Goal: Task Accomplishment & Management: Use online tool/utility

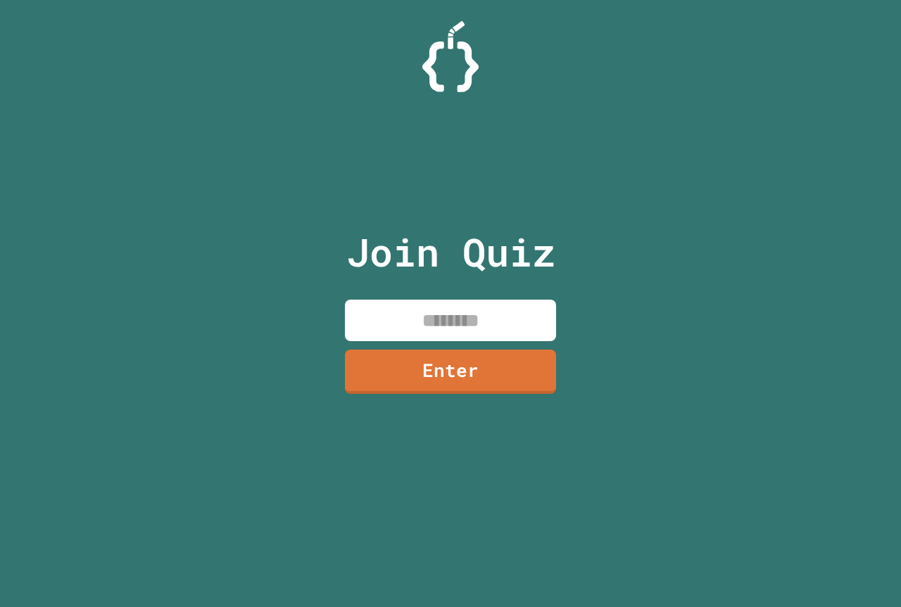
click at [439, 338] on input at bounding box center [450, 321] width 211 height 42
type input "********"
click at [507, 379] on link "Enter" at bounding box center [450, 370] width 208 height 46
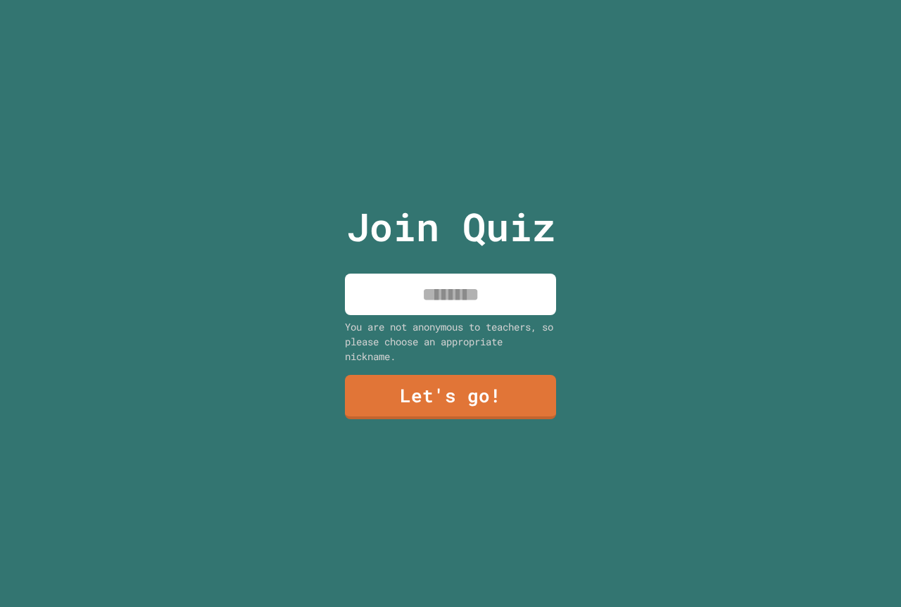
click at [438, 296] on input at bounding box center [450, 295] width 211 height 42
type input "******"
click at [526, 395] on link "Let's go!" at bounding box center [450, 396] width 211 height 46
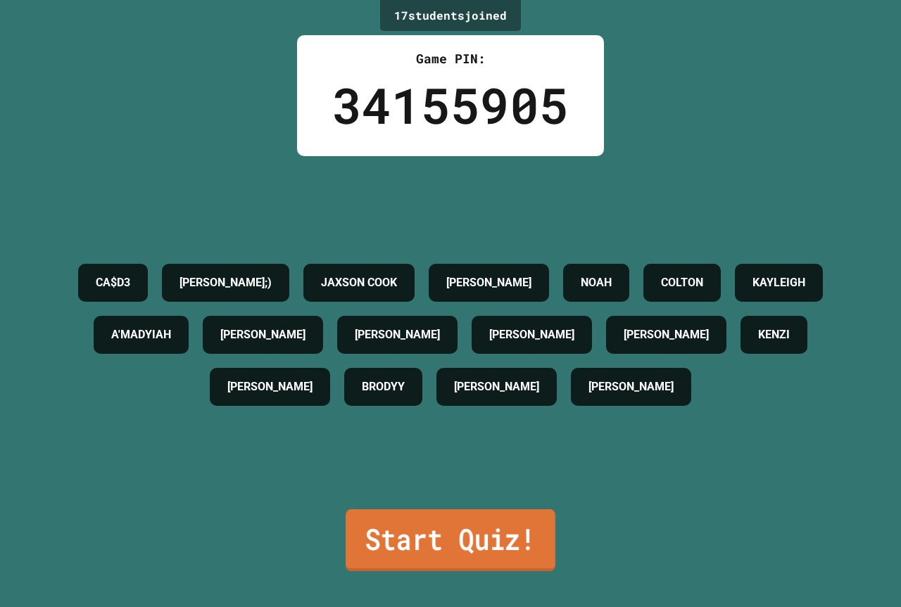
click at [492, 525] on link "Start Quiz!" at bounding box center [450, 540] width 210 height 62
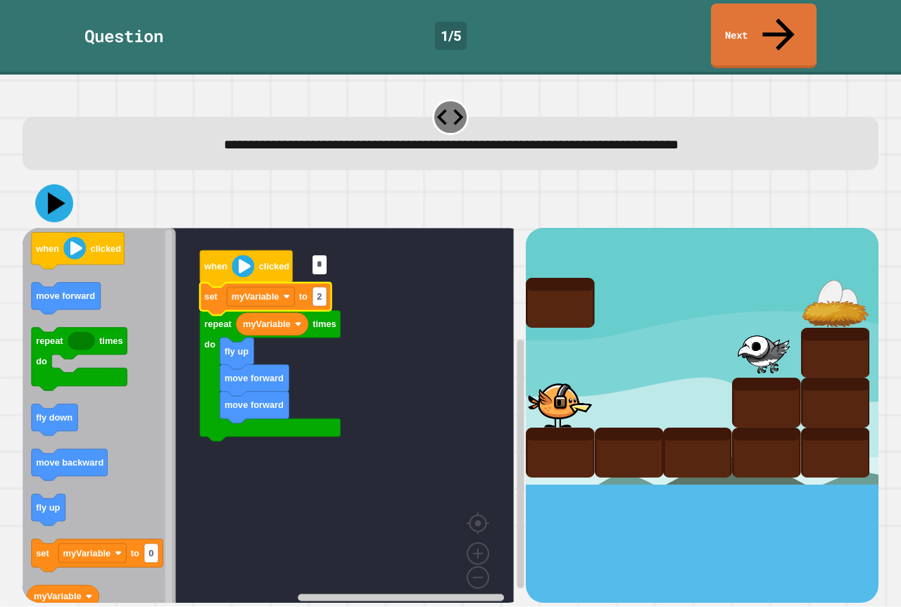
type input "*"
click at [48, 182] on icon at bounding box center [54, 203] width 42 height 42
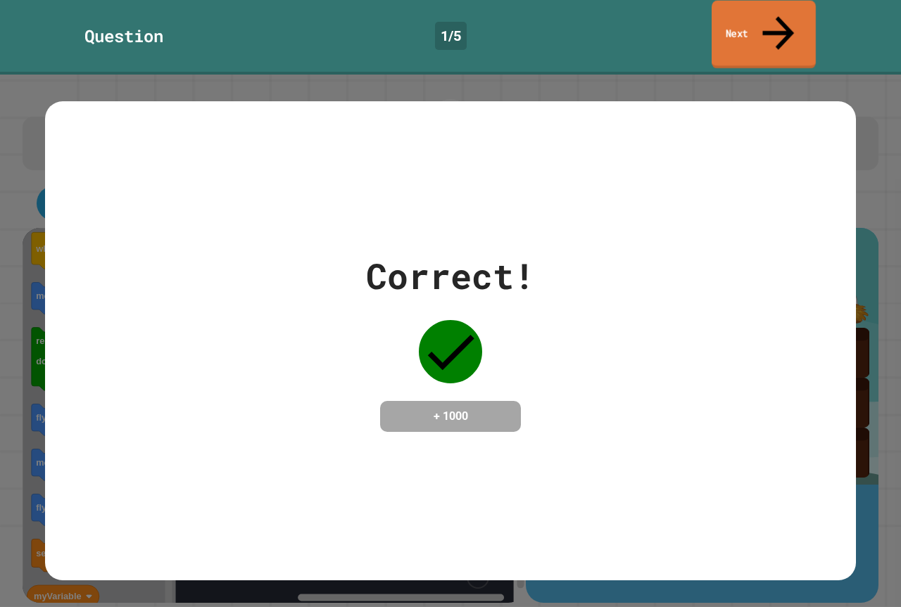
click at [768, 14] on link "Next" at bounding box center [763, 35] width 104 height 68
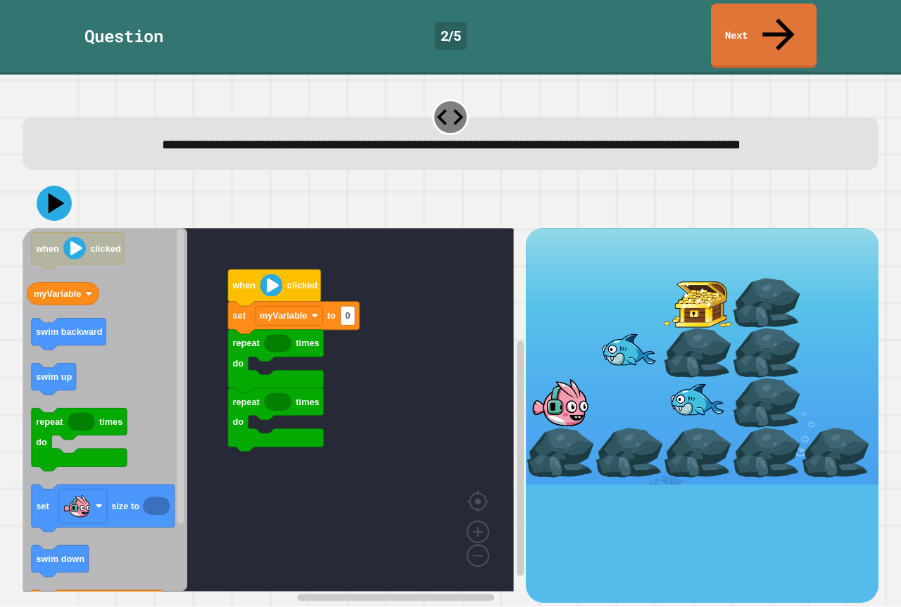
click at [64, 335] on div "repeat times do repeat times do set myVariable to 0 when clicked when clicked m…" at bounding box center [274, 415] width 503 height 374
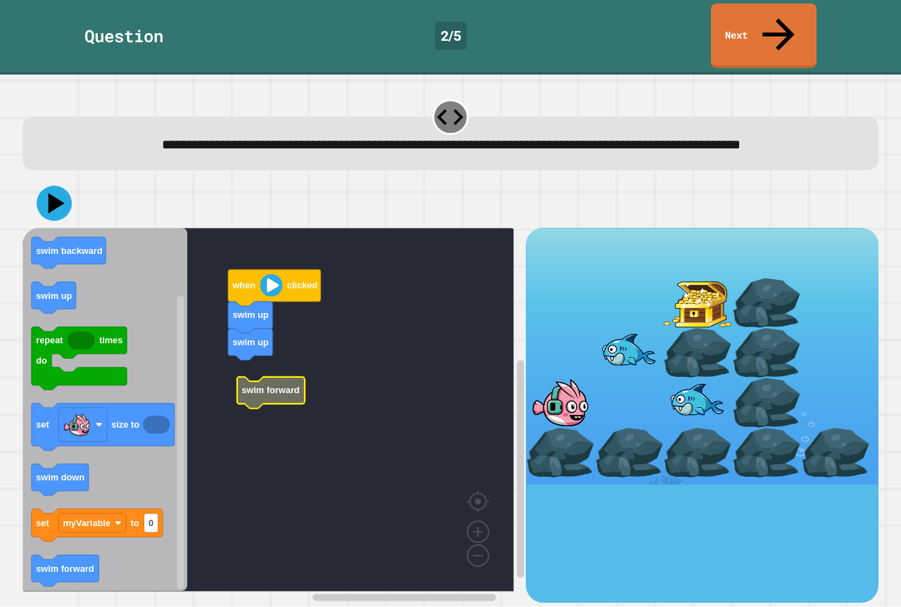
click at [264, 360] on rect "Blockly Workspace" at bounding box center [268, 410] width 491 height 364
click at [263, 373] on rect "Blockly Workspace" at bounding box center [268, 410] width 491 height 364
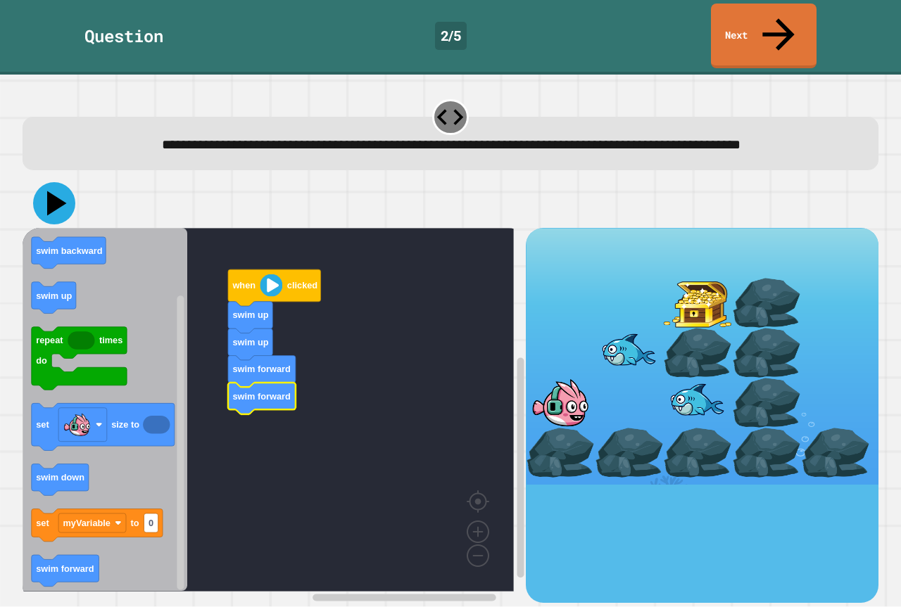
click at [62, 192] on icon at bounding box center [54, 203] width 42 height 42
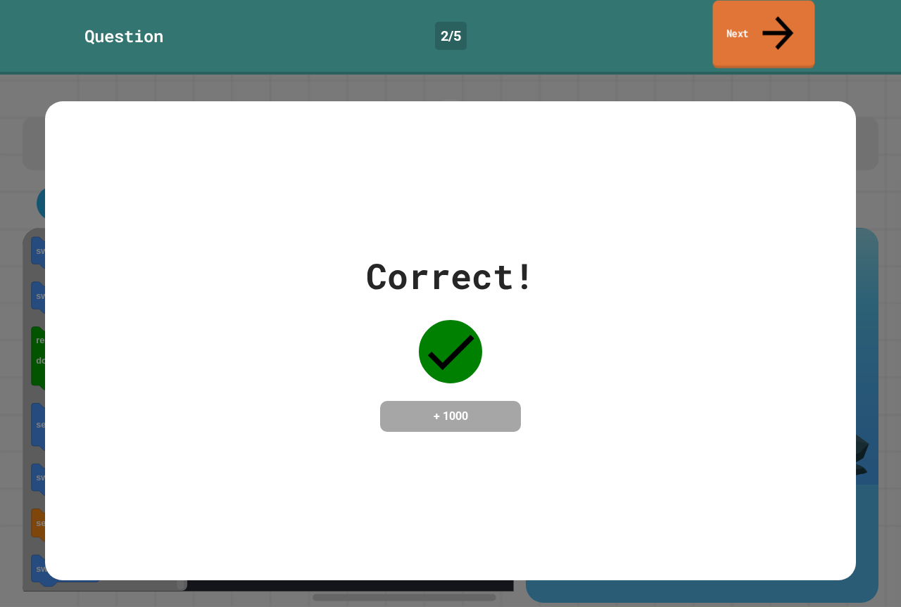
click at [787, 12] on link "Next" at bounding box center [764, 35] width 102 height 68
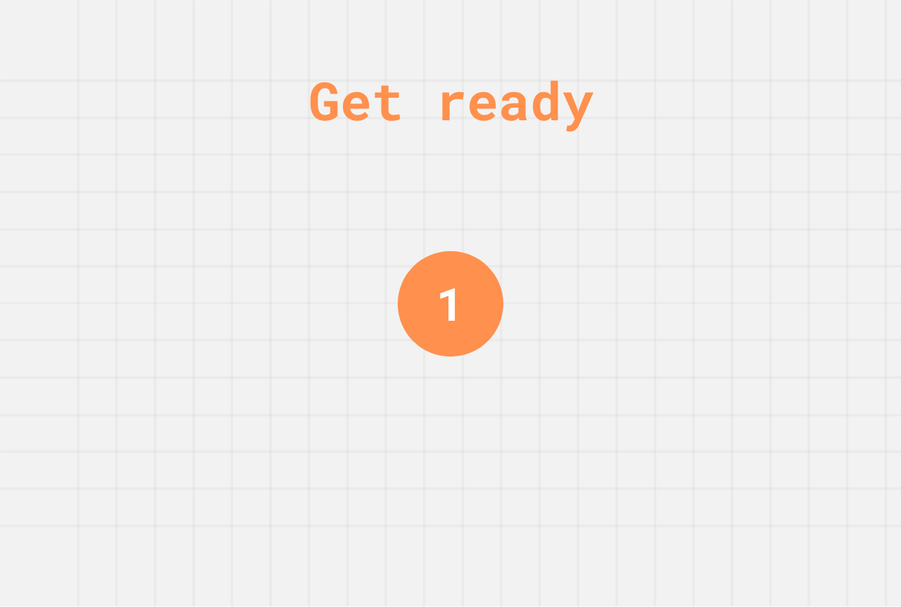
click at [521, 155] on div "Get ready 1" at bounding box center [450, 303] width 901 height 607
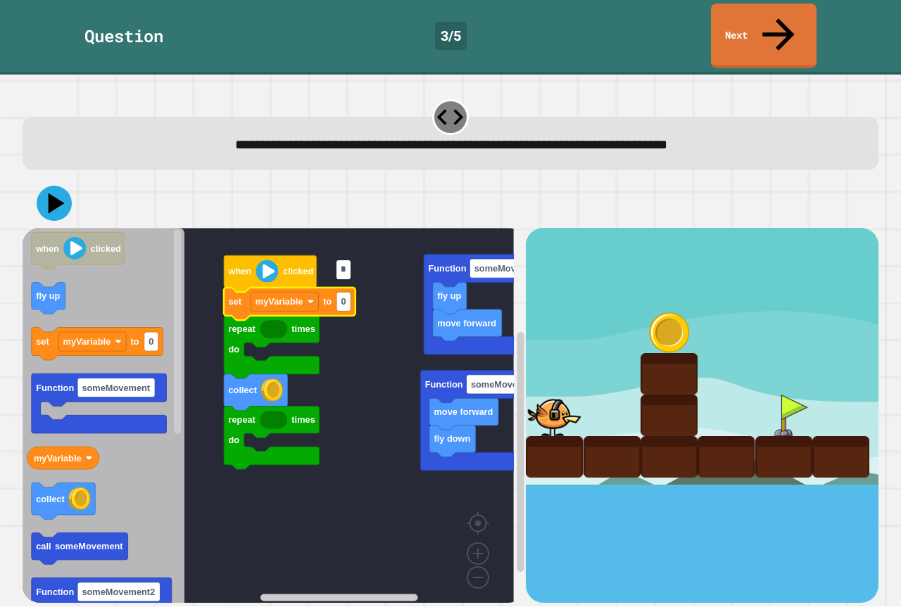
type input "*"
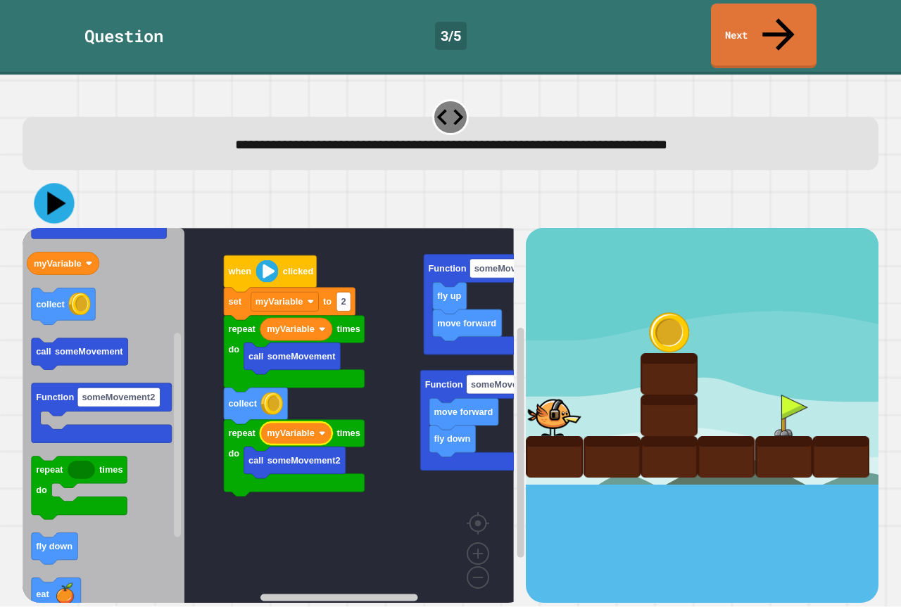
click at [46, 184] on icon at bounding box center [54, 204] width 40 height 40
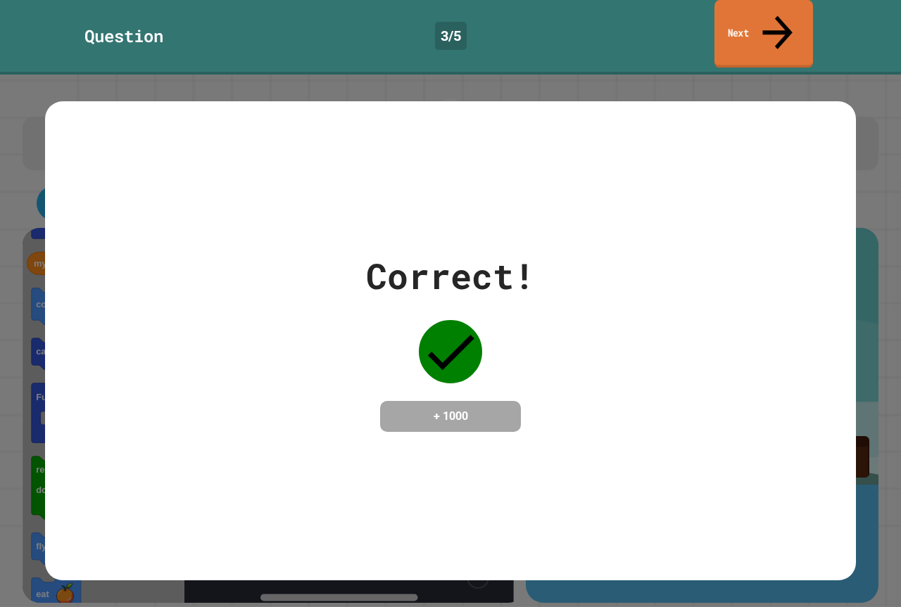
click at [734, 15] on link "Next" at bounding box center [763, 34] width 98 height 68
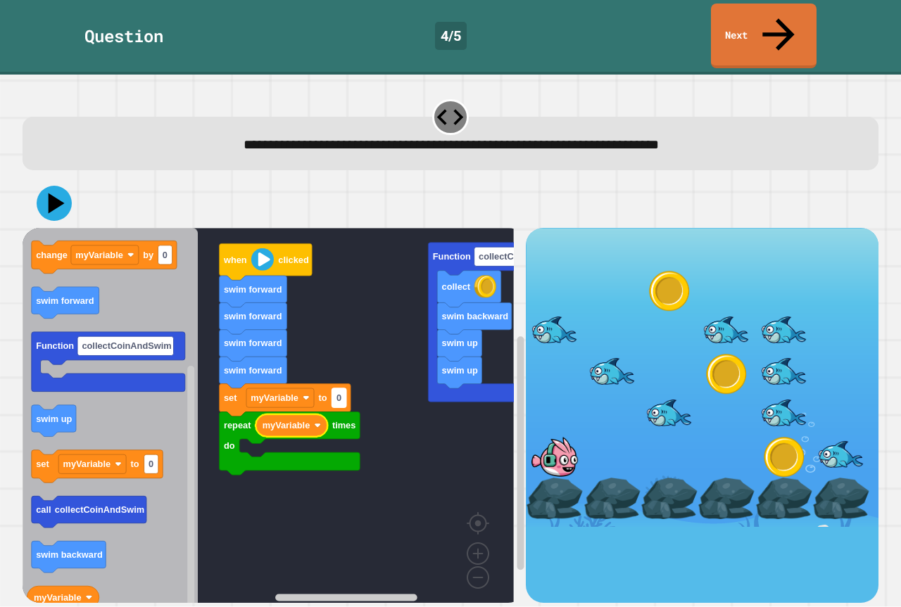
click at [335, 388] on rect "Blockly Workspace" at bounding box center [339, 397] width 14 height 19
type input "*"
click at [75, 593] on text "myVariable" at bounding box center [58, 598] width 48 height 11
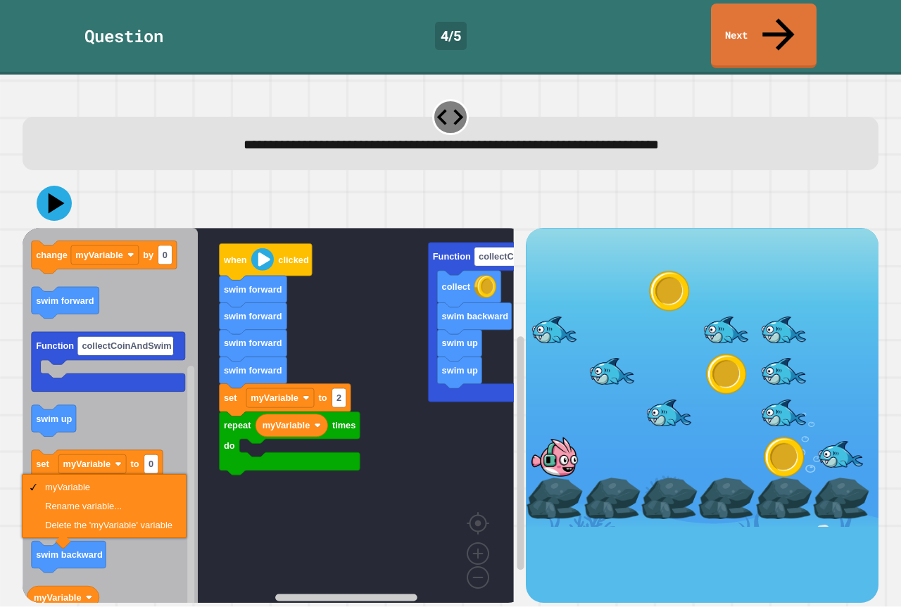
click at [140, 376] on icon "Blockly Workspace" at bounding box center [110, 421] width 175 height 386
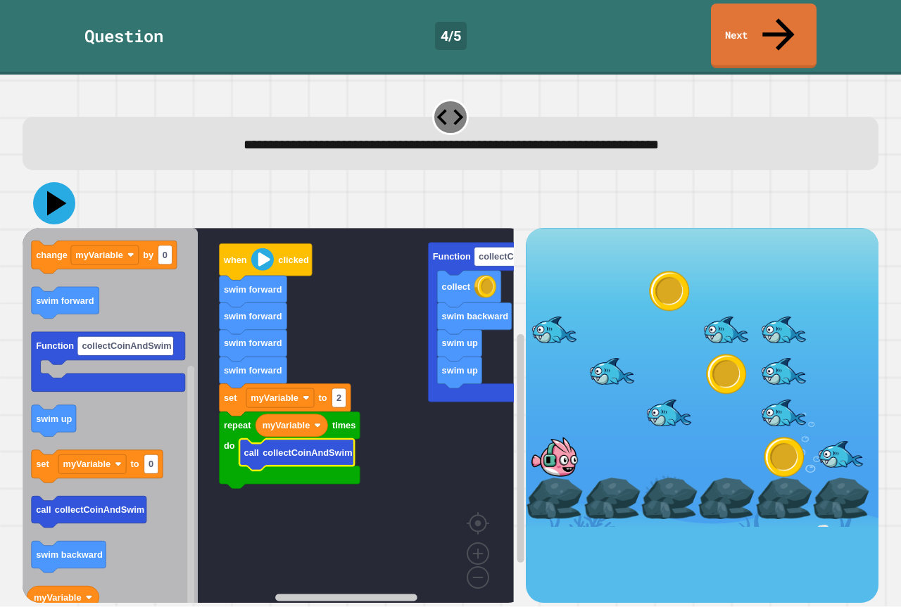
click at [64, 182] on icon at bounding box center [54, 203] width 42 height 42
click at [58, 182] on icon at bounding box center [54, 203] width 42 height 42
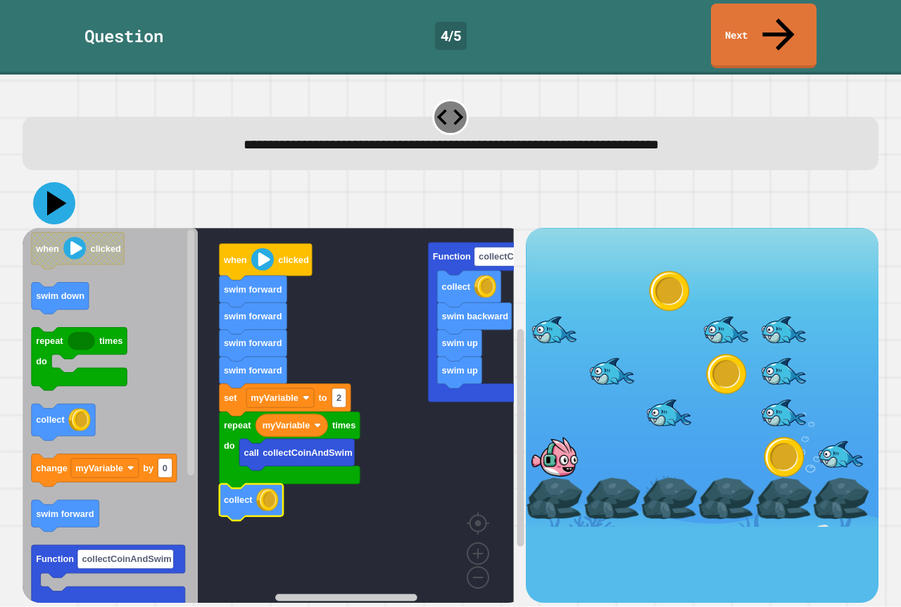
click at [52, 191] on icon at bounding box center [57, 203] width 20 height 25
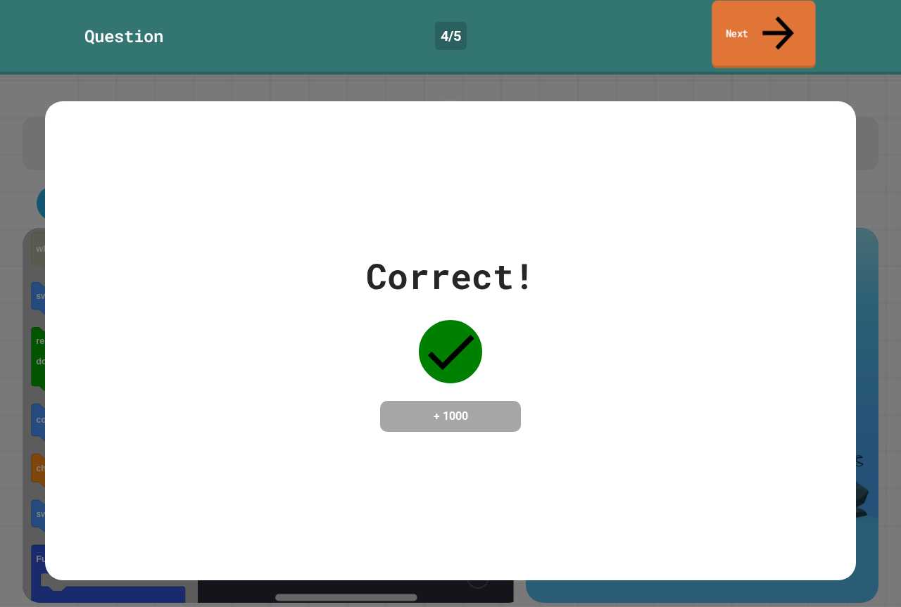
click at [729, 20] on link "Next" at bounding box center [762, 35] width 103 height 68
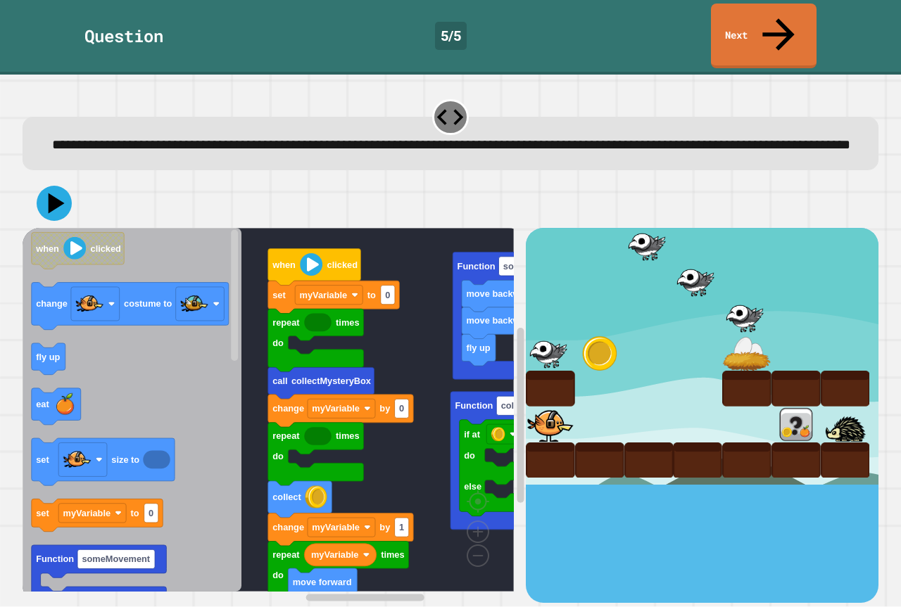
click at [258, 371] on rect "Blockly Workspace" at bounding box center [268, 410] width 491 height 364
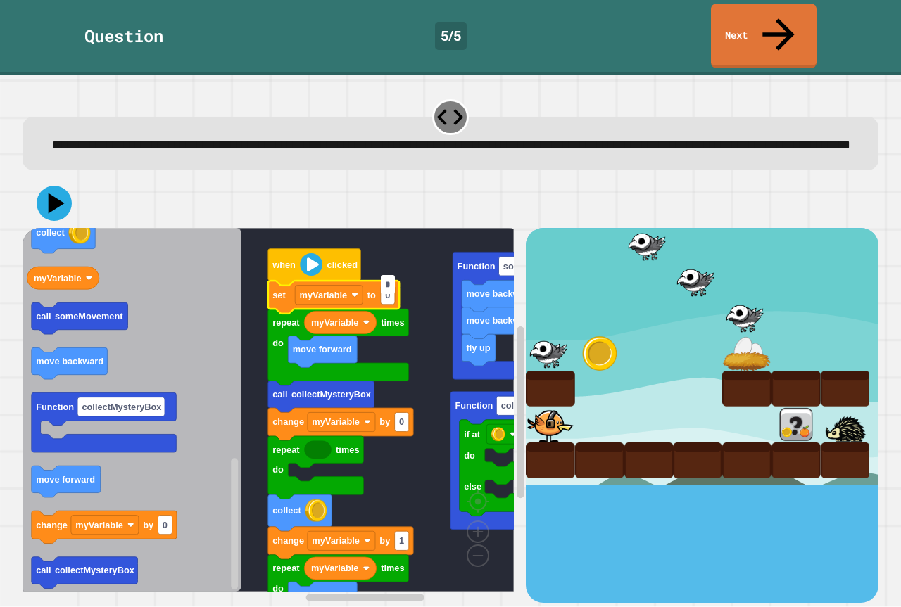
type input "*"
click at [394, 248] on rect "Blockly Workspace" at bounding box center [268, 410] width 491 height 364
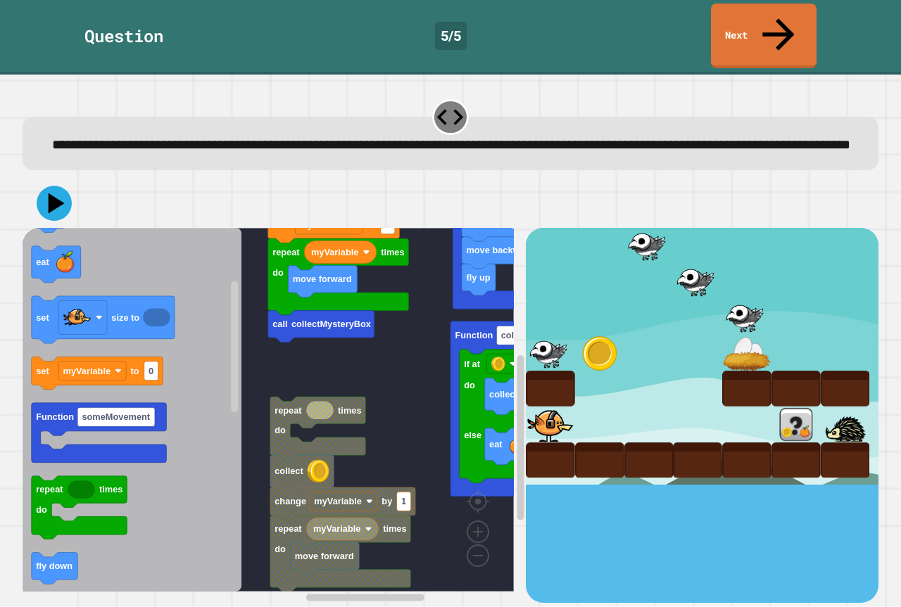
click at [308, 394] on g "fly up move backward move backward Function someMovement when clicked repeat ti…" at bounding box center [309, 386] width 573 height 414
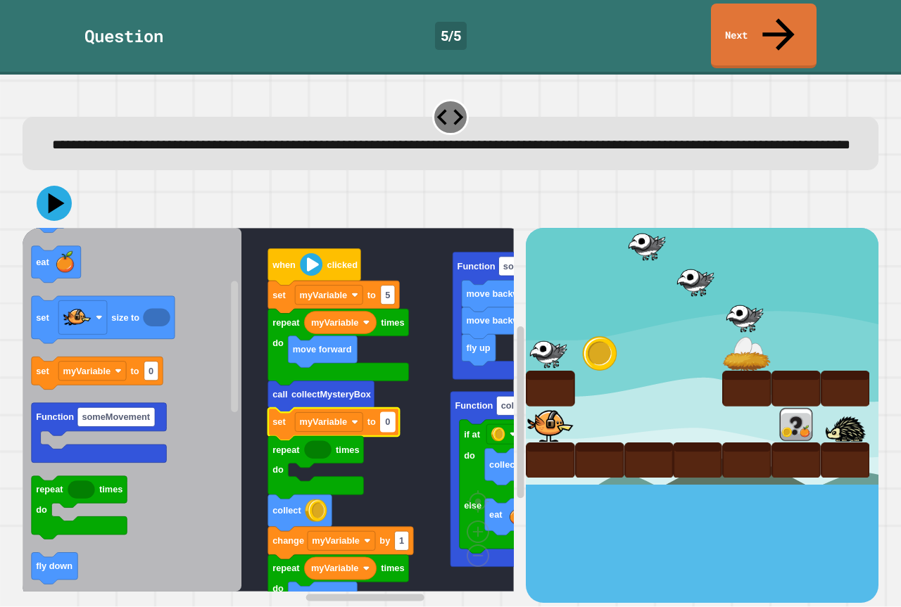
click at [390, 413] on rect "Blockly Workspace" at bounding box center [388, 422] width 14 height 19
type input "*"
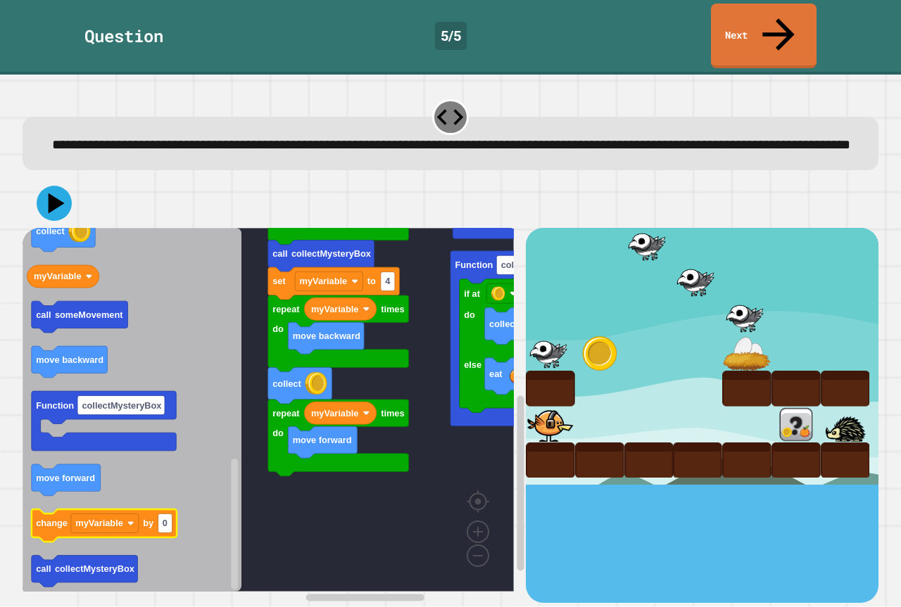
click at [151, 519] on text "by" at bounding box center [148, 524] width 11 height 11
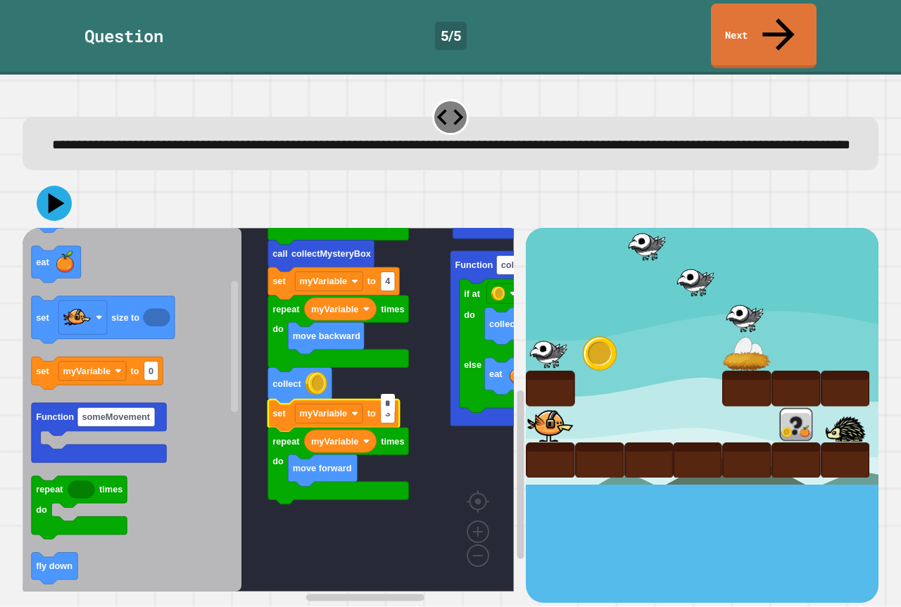
type input "*"
click at [48, 198] on icon at bounding box center [54, 203] width 42 height 42
click at [280, 527] on rect "Blockly Workspace" at bounding box center [268, 410] width 491 height 364
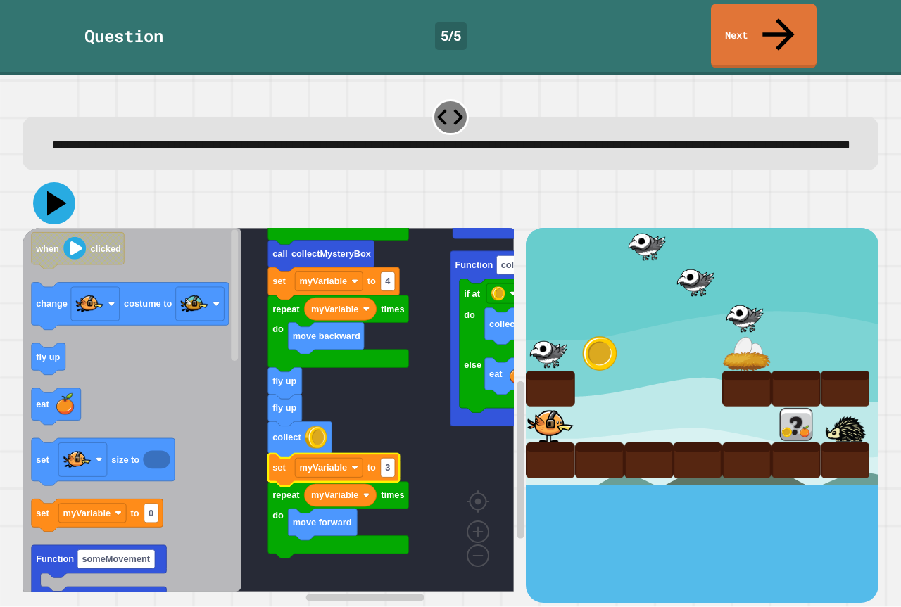
click at [39, 199] on icon at bounding box center [54, 203] width 42 height 42
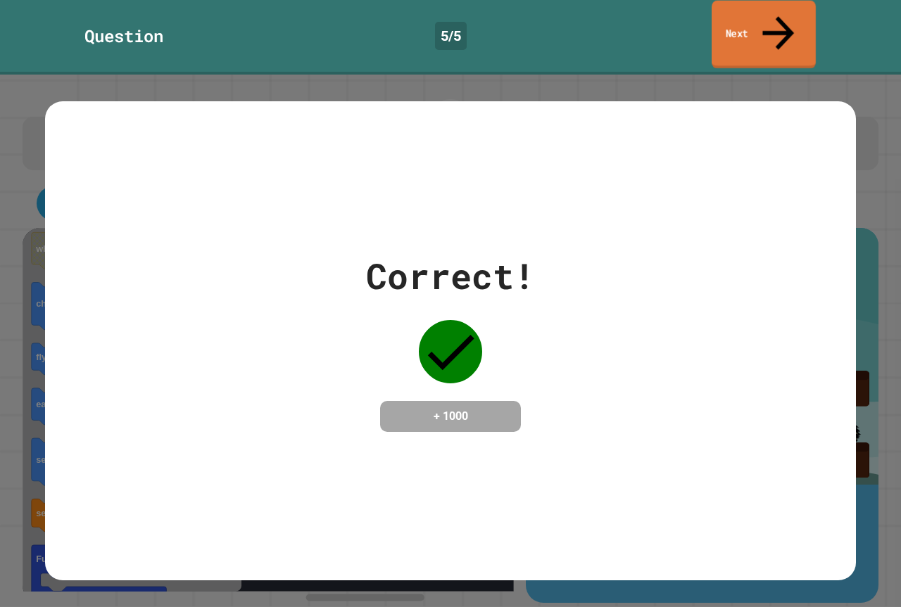
click at [715, 12] on link "Next" at bounding box center [763, 35] width 104 height 68
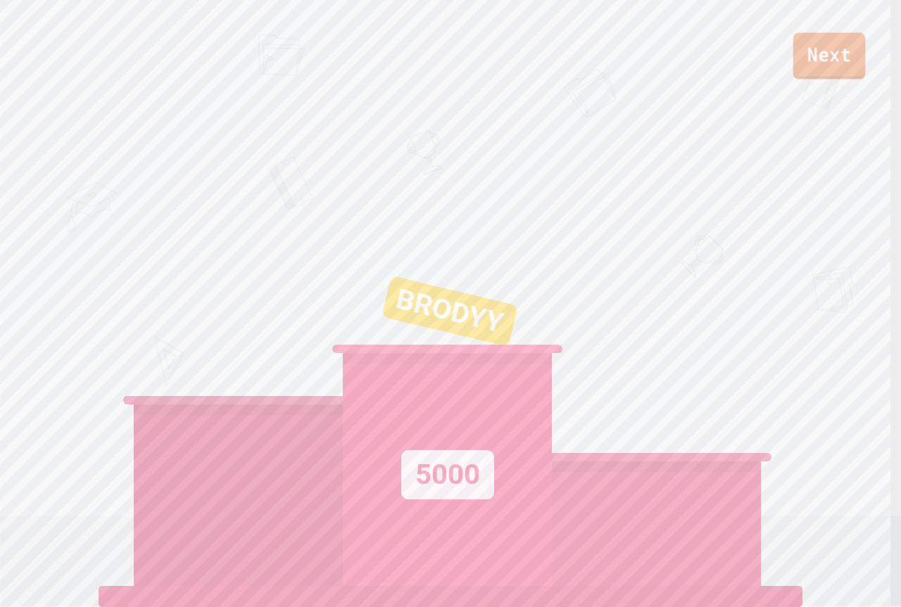
click at [843, 57] on link "Next" at bounding box center [829, 55] width 72 height 46
